Goal: Book appointment/travel/reservation

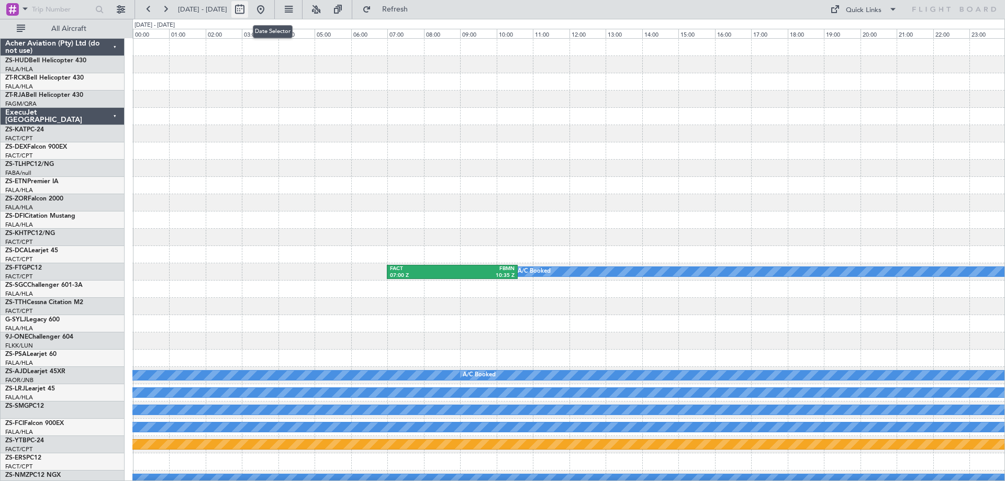
click at [248, 10] on button at bounding box center [239, 9] width 17 height 17
select select "9"
select select "2025"
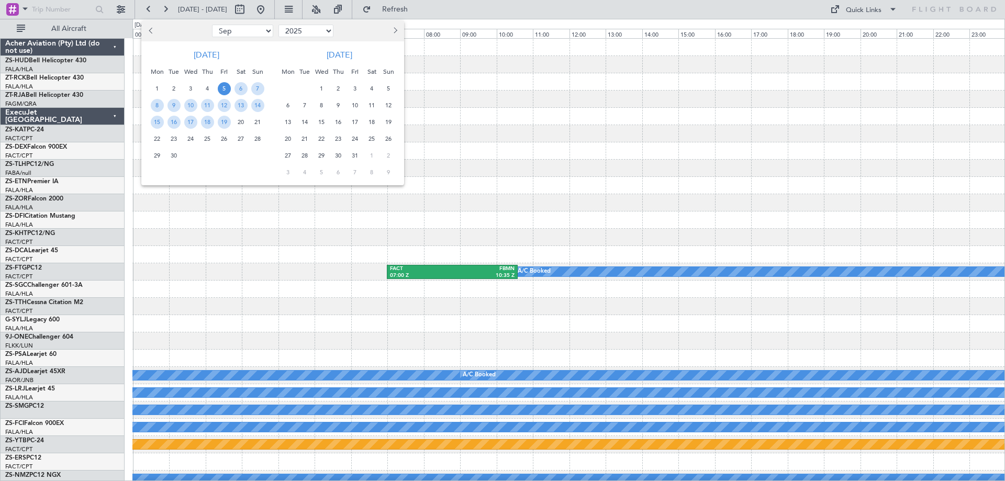
click at [152, 31] on span "Previous month" at bounding box center [152, 30] width 6 height 6
select select "8"
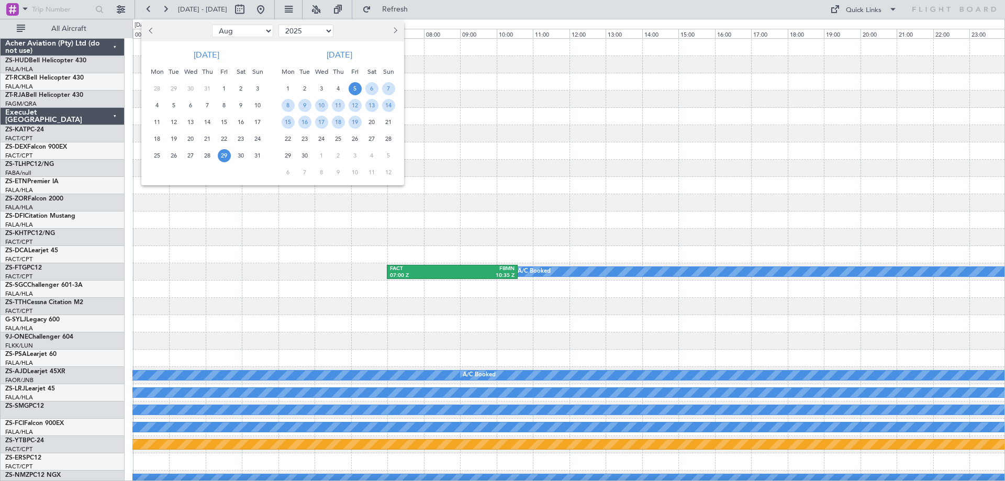
click at [225, 155] on span "29" at bounding box center [224, 155] width 13 height 13
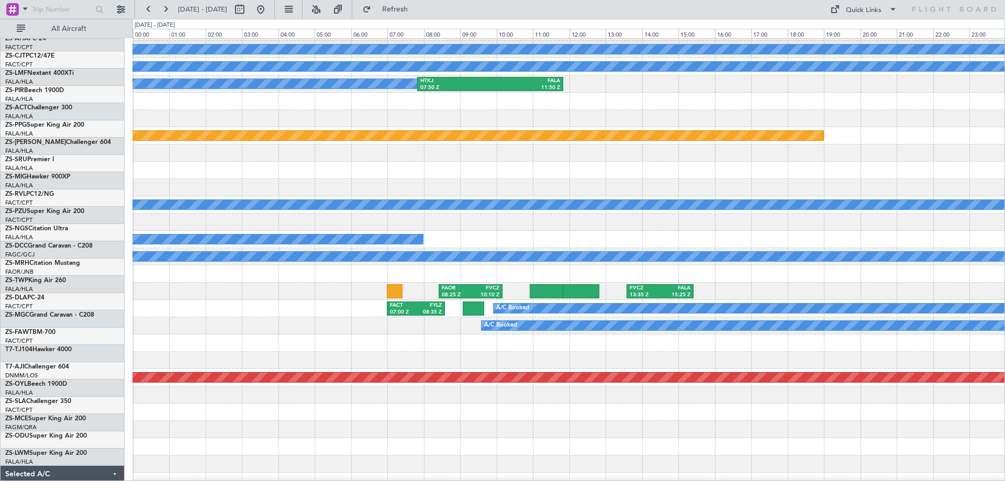
scroll to position [419, 0]
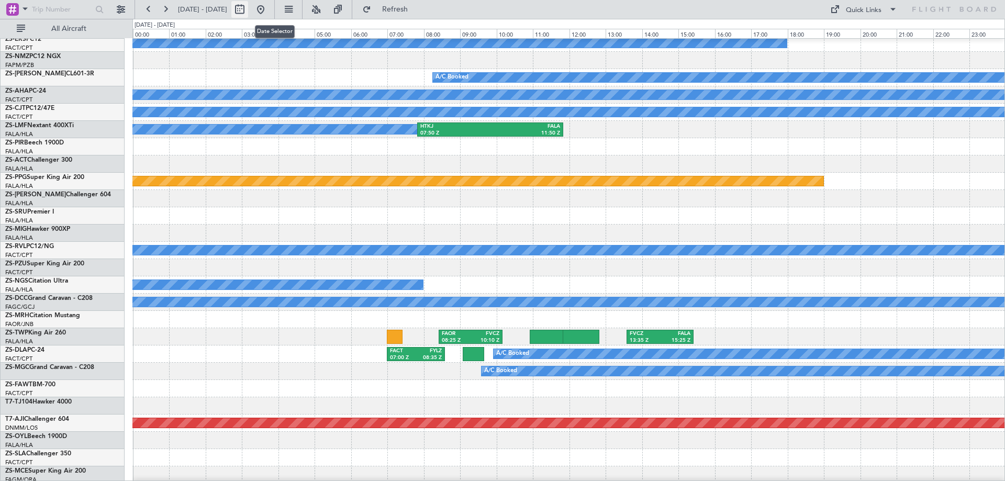
click at [248, 10] on button at bounding box center [239, 9] width 17 height 17
select select "8"
select select "2025"
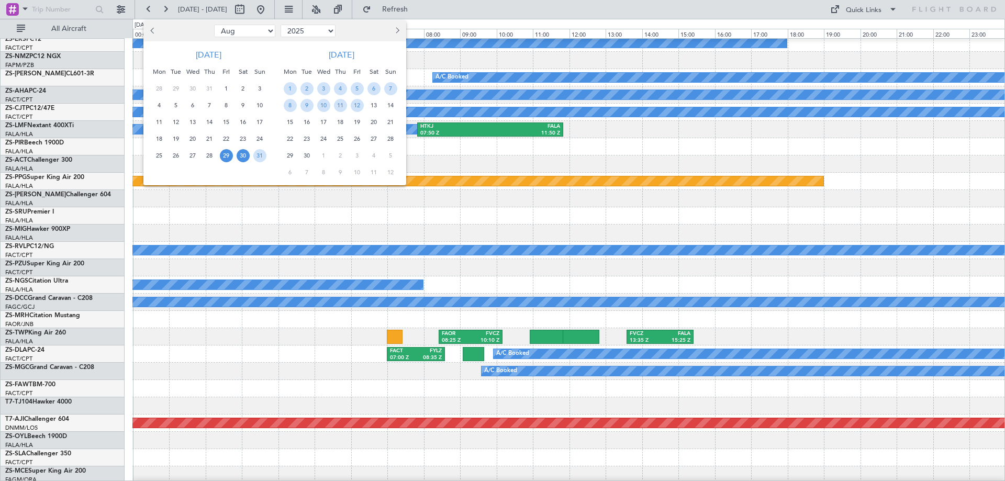
click at [244, 158] on span "30" at bounding box center [243, 155] width 13 height 13
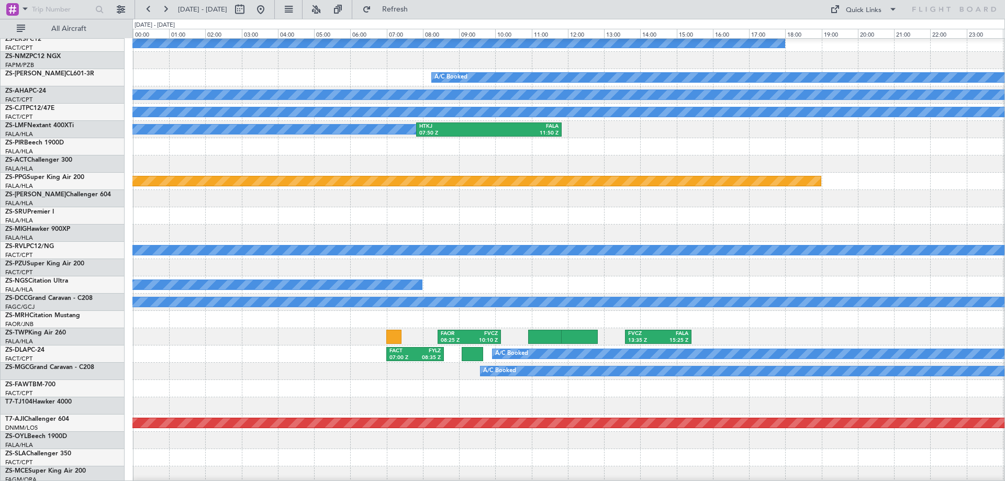
click at [244, 158] on span "30" at bounding box center [243, 155] width 13 height 13
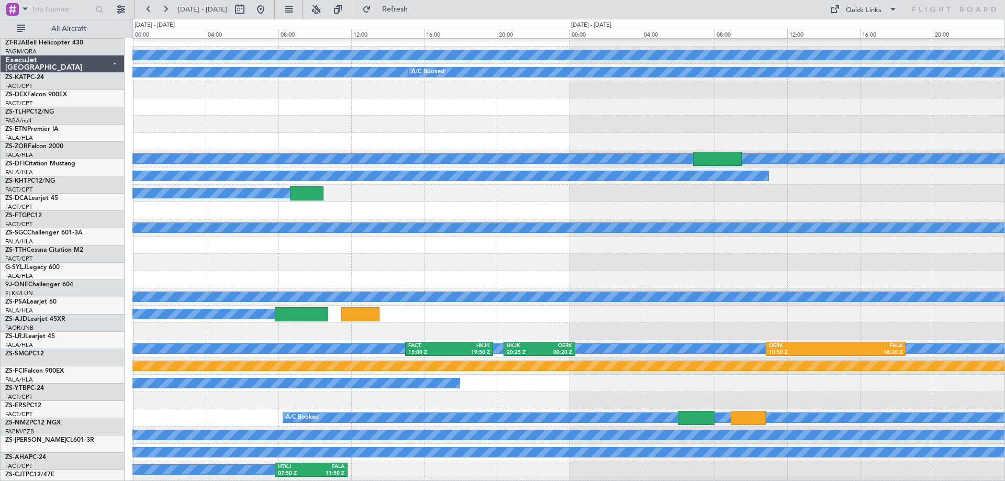
scroll to position [105, 0]
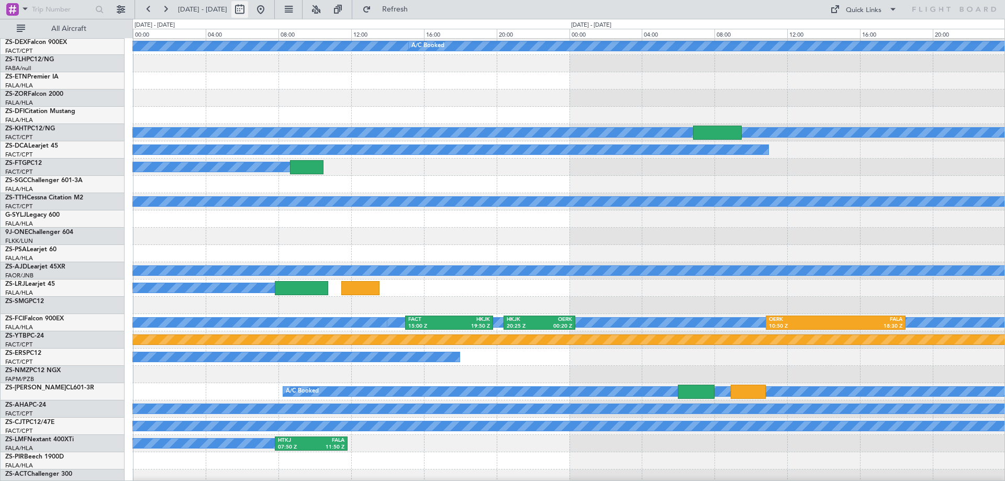
click at [248, 10] on button at bounding box center [239, 9] width 17 height 17
select select "8"
select select "2025"
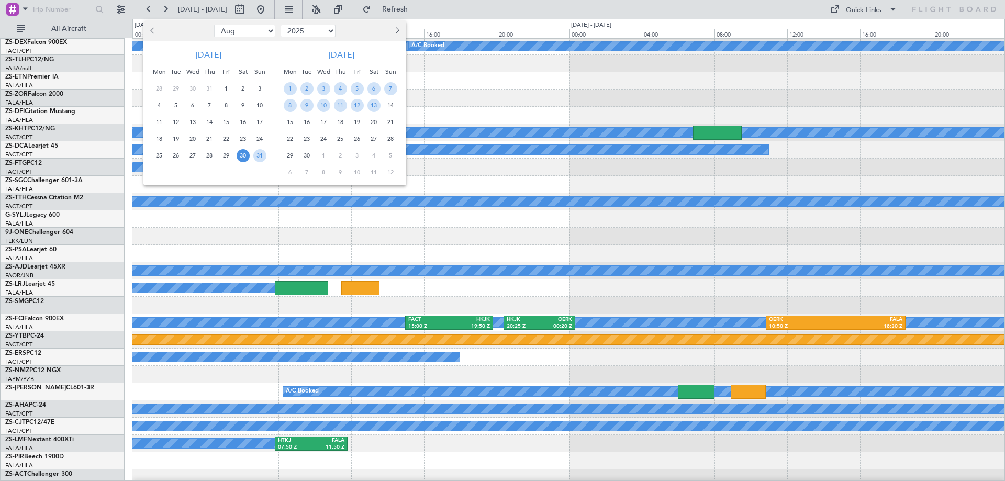
click at [242, 159] on span "30" at bounding box center [243, 155] width 13 height 13
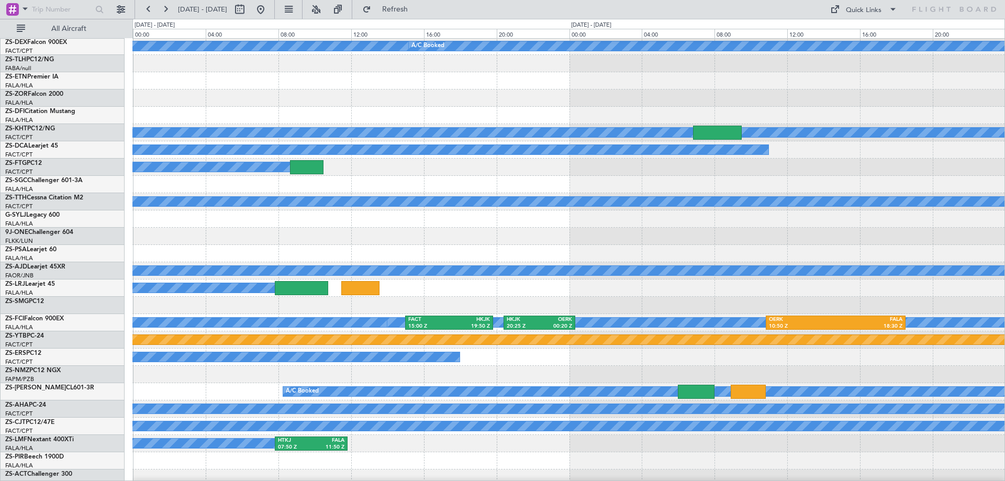
click at [242, 159] on span "30" at bounding box center [243, 155] width 13 height 13
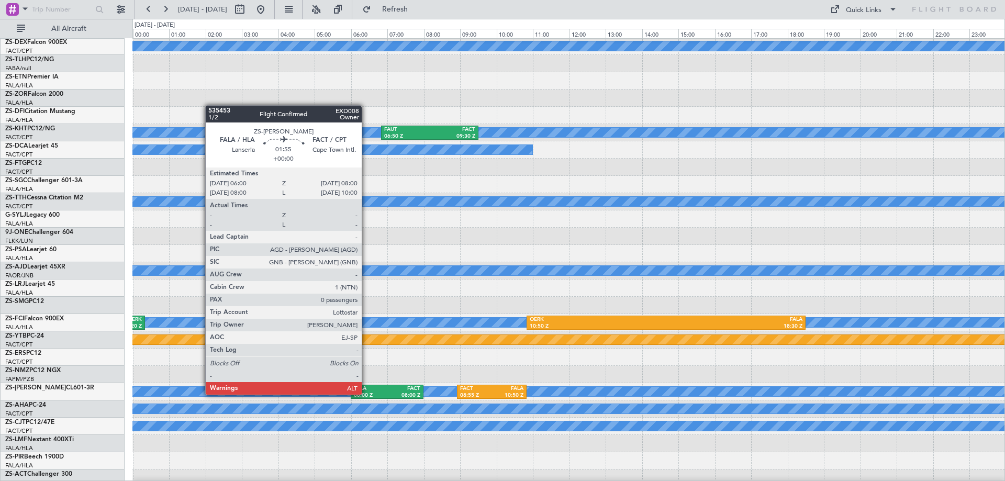
click at [366, 394] on div "06:00 Z" at bounding box center [370, 395] width 33 height 7
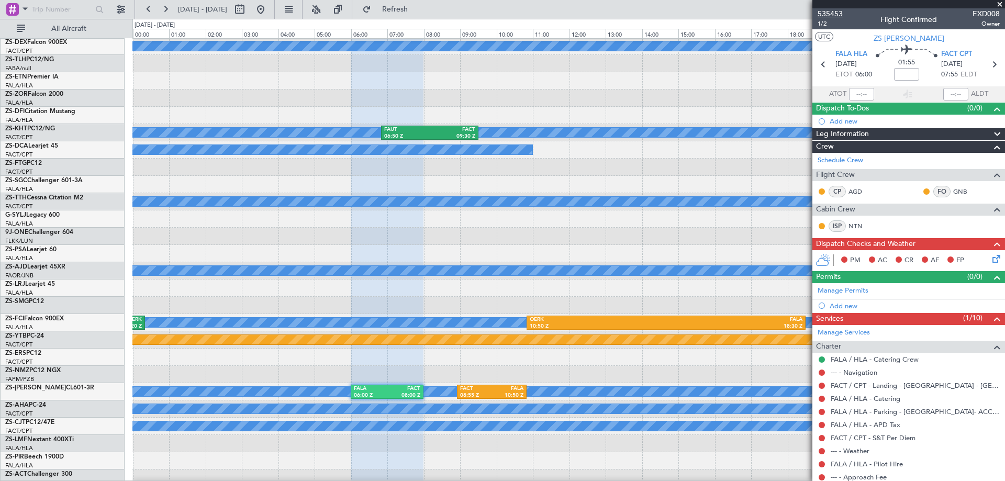
click at [837, 12] on span "535453" at bounding box center [830, 13] width 25 height 11
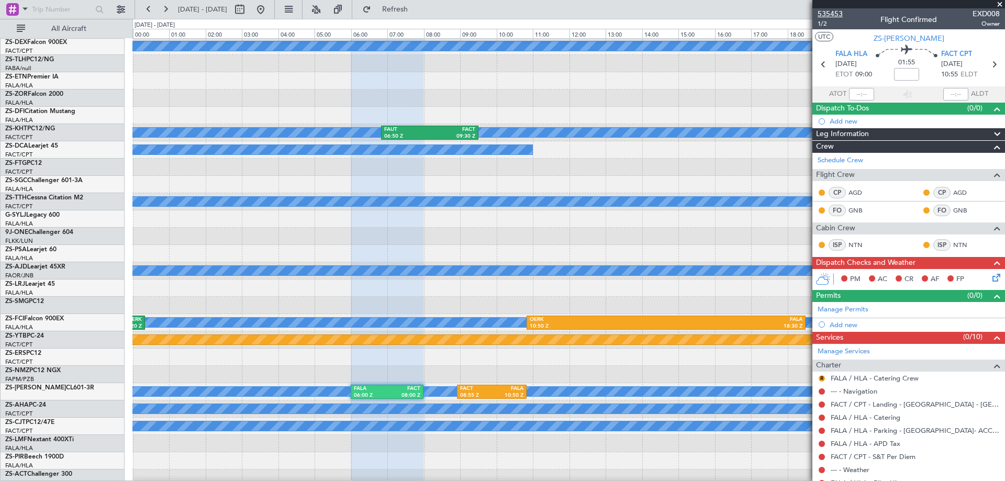
type input "4"
